Goal: Transaction & Acquisition: Book appointment/travel/reservation

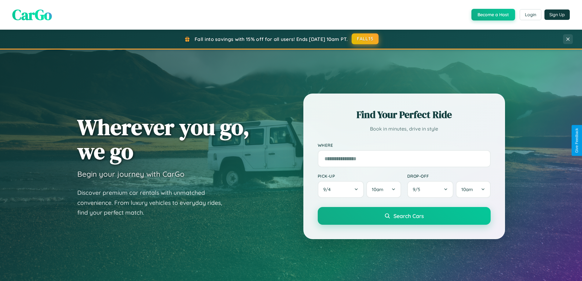
click at [365, 39] on button "FALL15" at bounding box center [364, 38] width 27 height 11
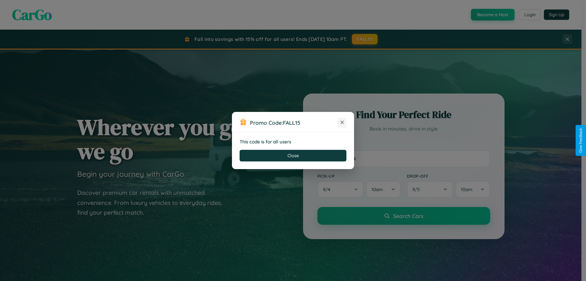
click at [342, 122] on icon at bounding box center [342, 122] width 6 height 6
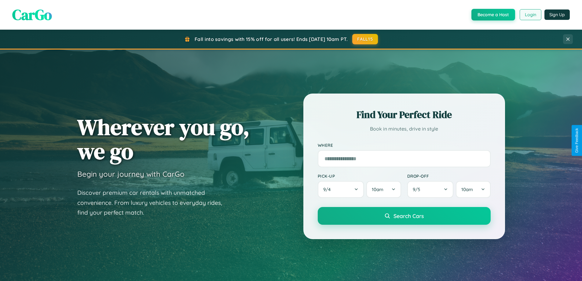
click at [530, 15] on button "Login" at bounding box center [530, 14] width 22 height 11
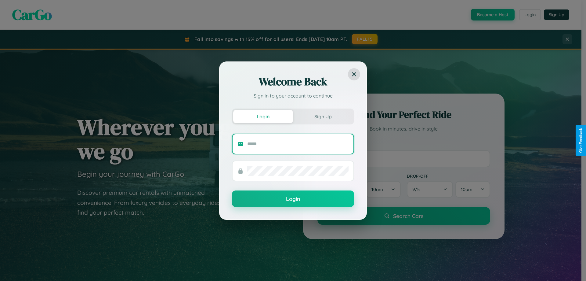
click at [298, 144] on input "text" at bounding box center [297, 144] width 101 height 10
type input "**********"
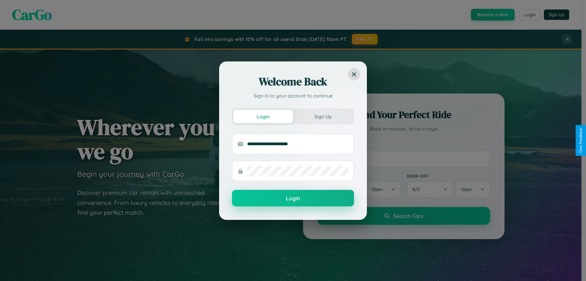
click at [293, 198] on button "Login" at bounding box center [293, 198] width 122 height 16
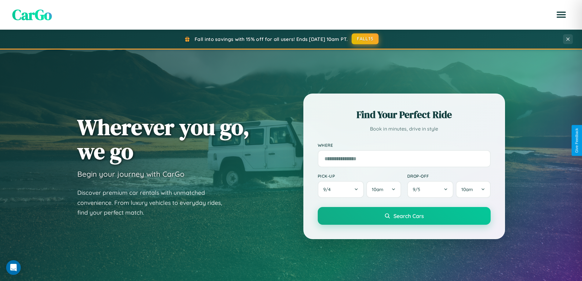
click at [365, 39] on button "FALL15" at bounding box center [364, 38] width 27 height 11
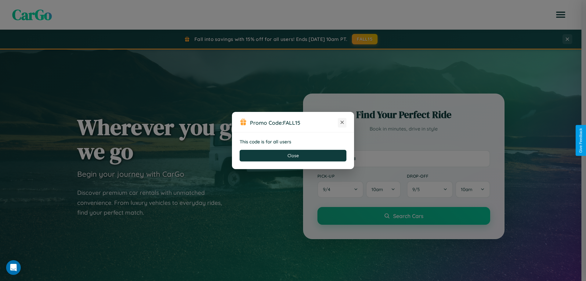
click at [342, 122] on icon at bounding box center [342, 122] width 6 height 6
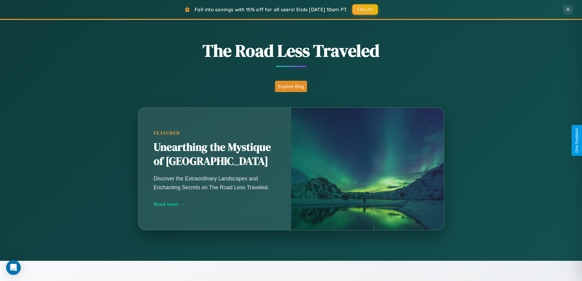
scroll to position [715, 0]
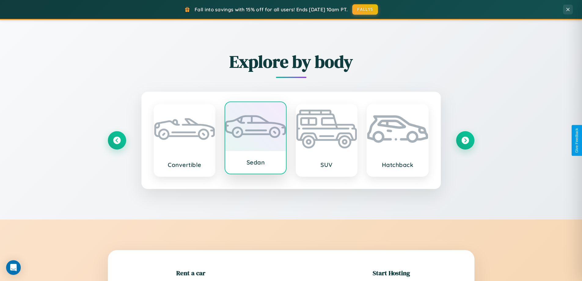
click at [255, 139] on div at bounding box center [255, 126] width 61 height 49
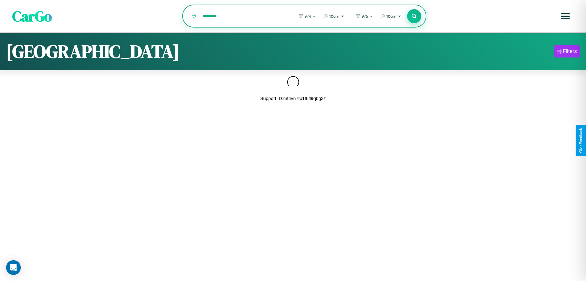
type input "********"
click at [414, 16] on icon at bounding box center [414, 16] width 6 height 6
